Goal: Task Accomplishment & Management: Manage account settings

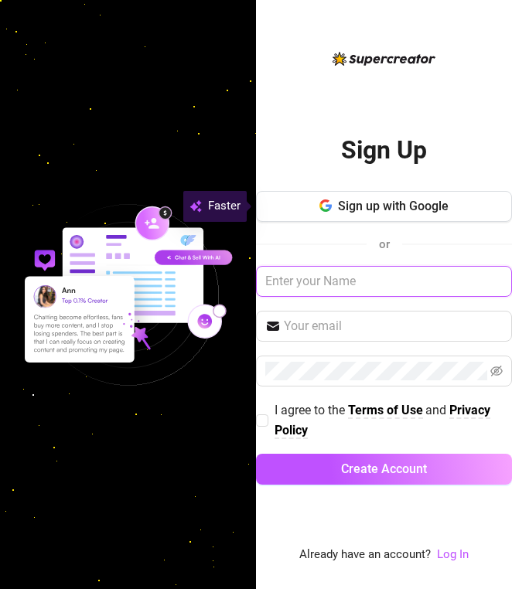
click at [304, 286] on input "text" at bounding box center [384, 281] width 256 height 31
click at [448, 551] on link "Log In" at bounding box center [453, 554] width 32 height 14
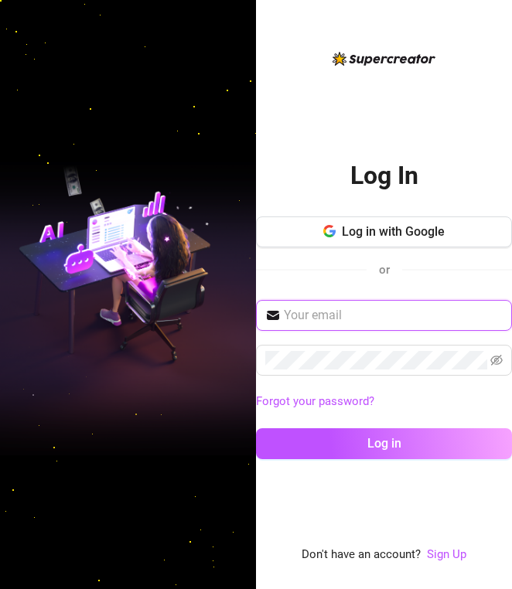
click at [387, 312] on input "text" at bounding box center [393, 315] width 219 height 19
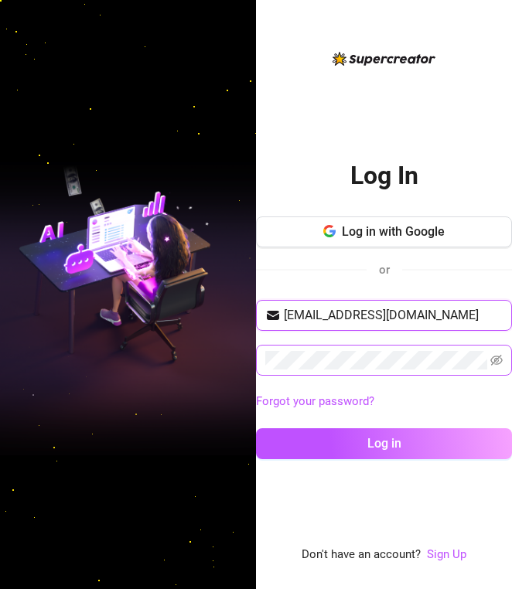
type input "[EMAIL_ADDRESS][DOMAIN_NAME]"
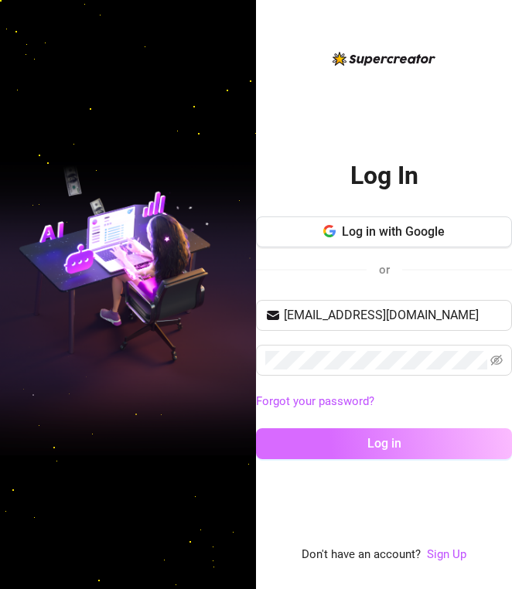
click at [403, 445] on button "Log in" at bounding box center [384, 443] width 256 height 31
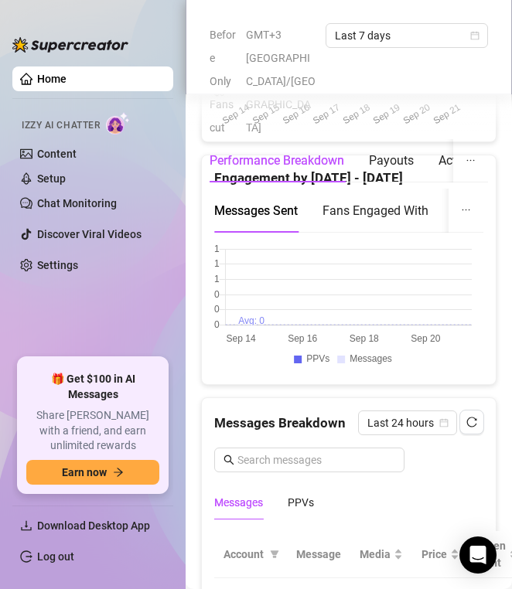
scroll to position [1427, 0]
